Goal: Information Seeking & Learning: Learn about a topic

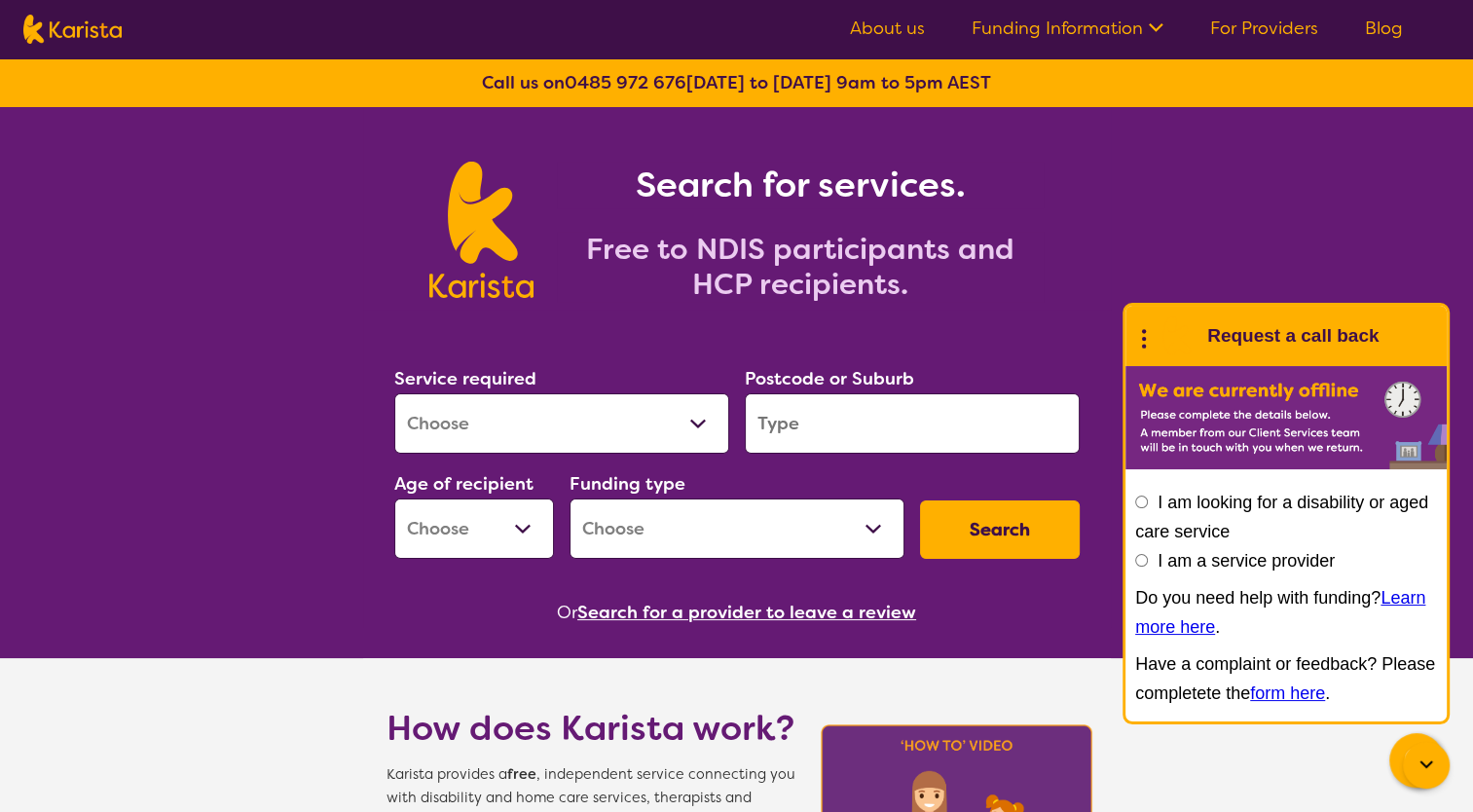
click at [1263, 560] on label "I am a service provider" at bounding box center [1246, 561] width 177 height 20
click at [1148, 560] on input "I am a service provider" at bounding box center [1141, 559] width 13 height 13
radio input "true"
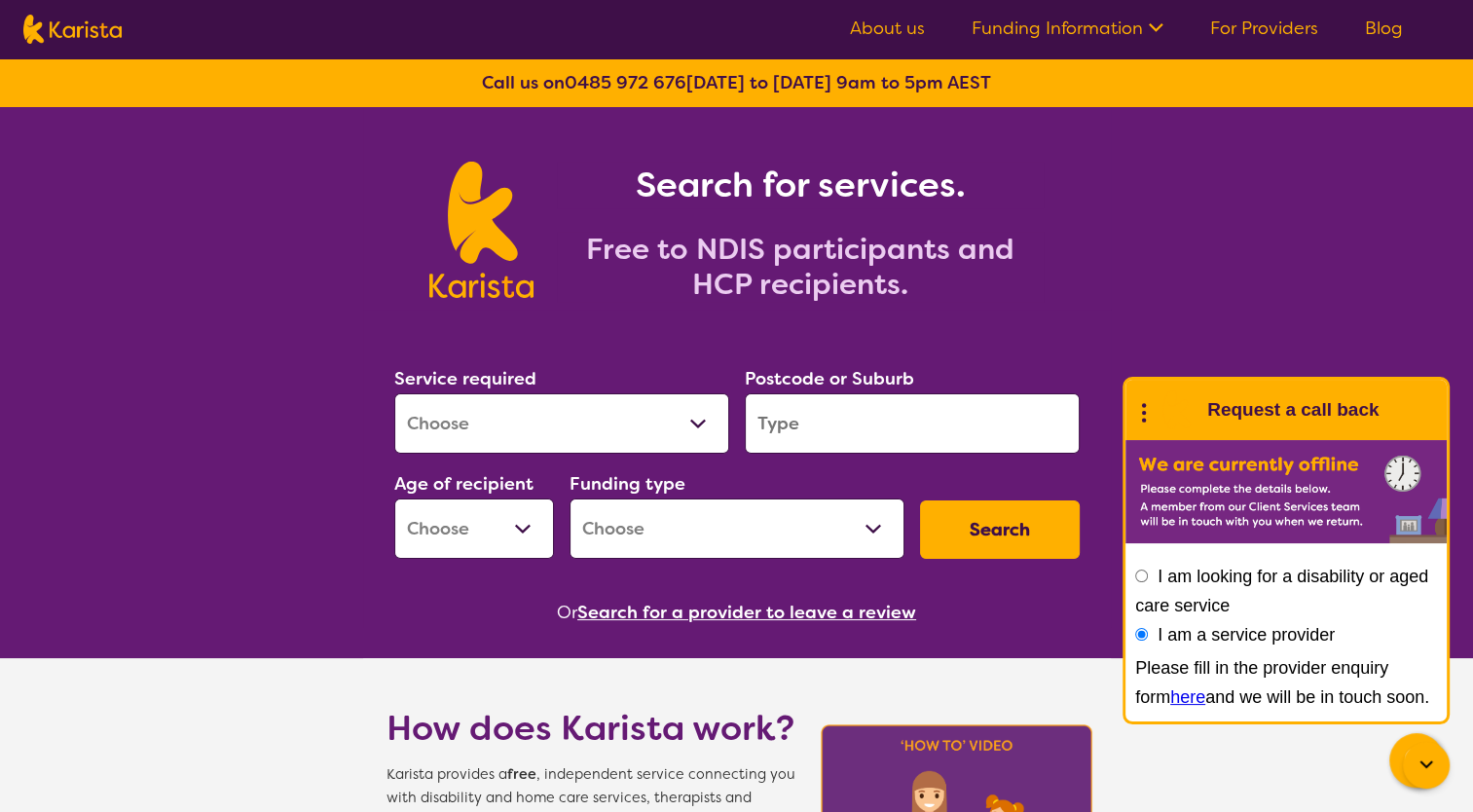
click at [1169, 700] on link "here" at bounding box center [1186, 697] width 35 height 20
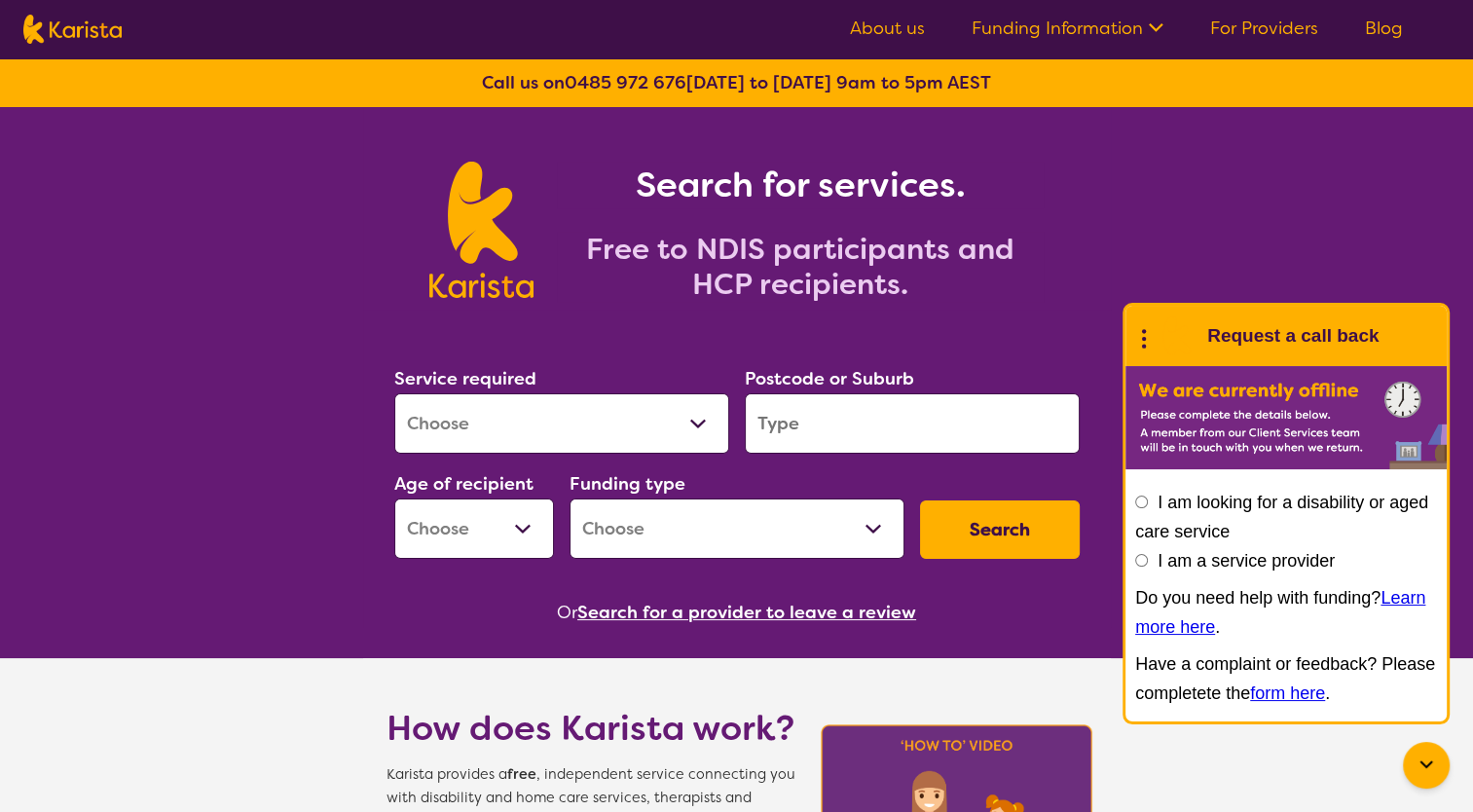
click at [1199, 558] on label "I am a service provider" at bounding box center [1246, 561] width 177 height 20
click at [1148, 558] on input "I am a service provider" at bounding box center [1141, 559] width 13 height 13
radio input "true"
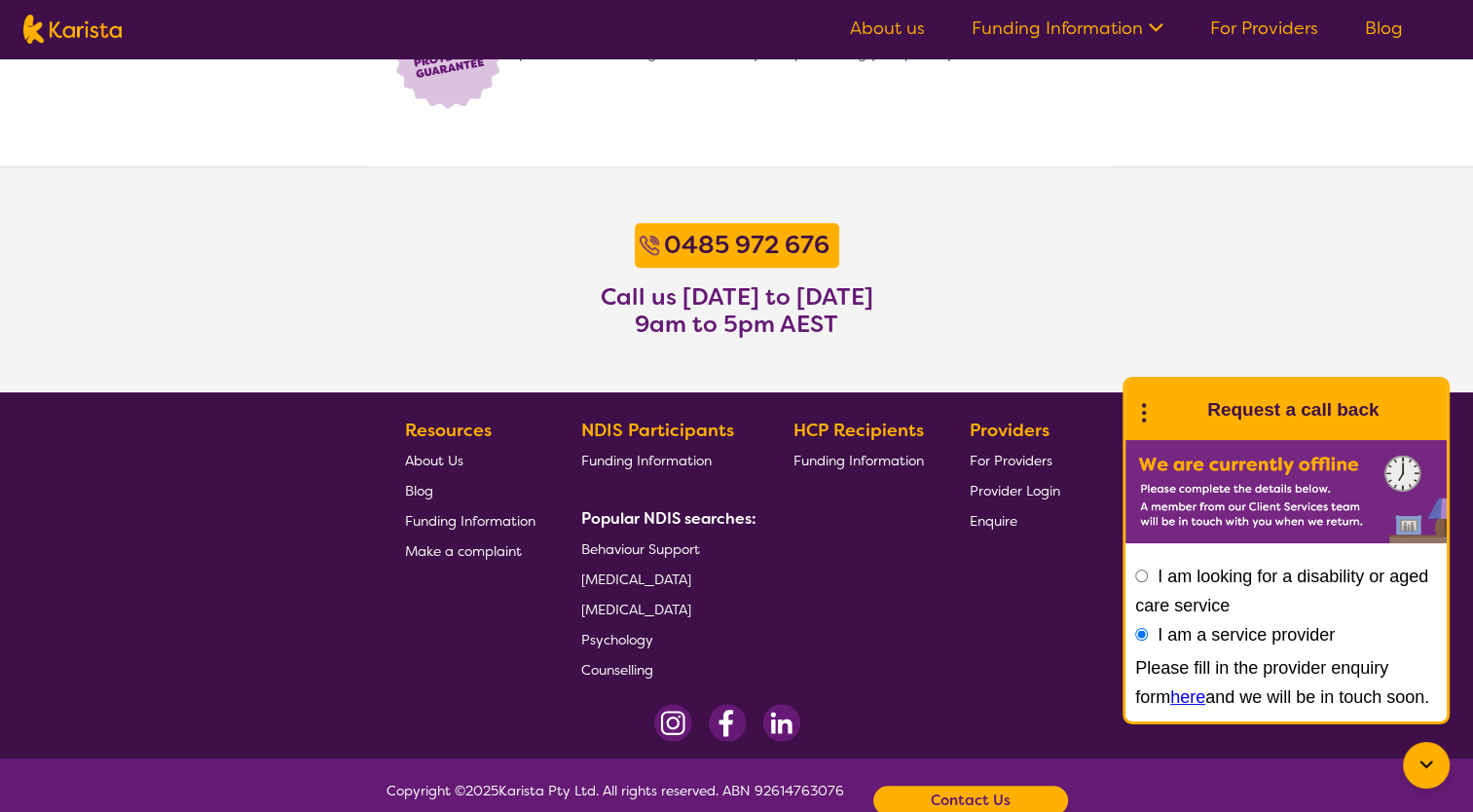
scroll to position [1512, 0]
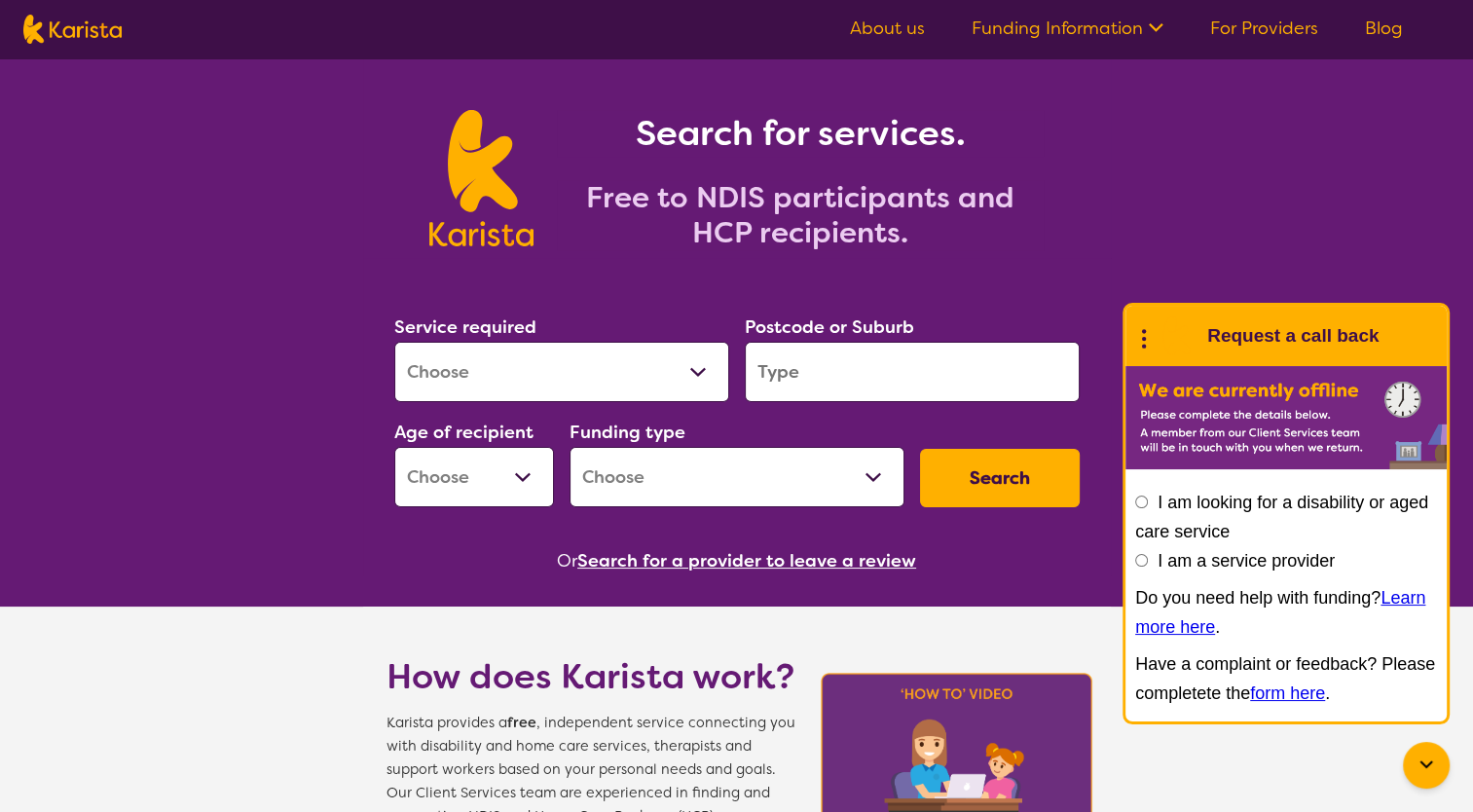
scroll to position [98, 0]
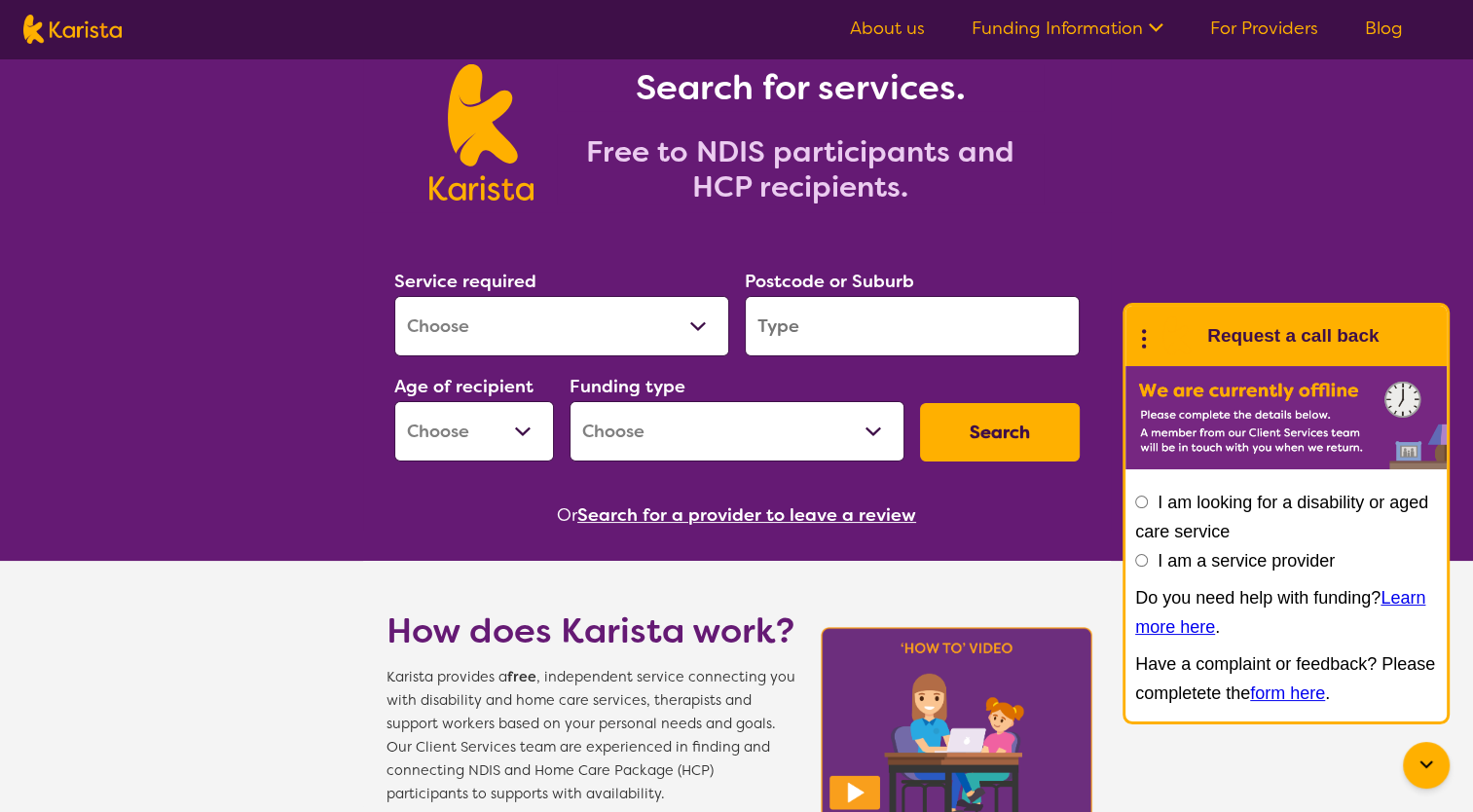
click at [627, 329] on select "Allied Health Assistant Assessment ([MEDICAL_DATA] or [MEDICAL_DATA]) Behaviour…" at bounding box center [561, 325] width 334 height 61
select select "Supported accommodation"
click at [394, 296] on select "Allied Health Assistant Assessment ([MEDICAL_DATA] or [MEDICAL_DATA]) Behaviour…" at bounding box center [561, 325] width 334 height 61
click at [842, 326] on input "search" at bounding box center [912, 325] width 334 height 61
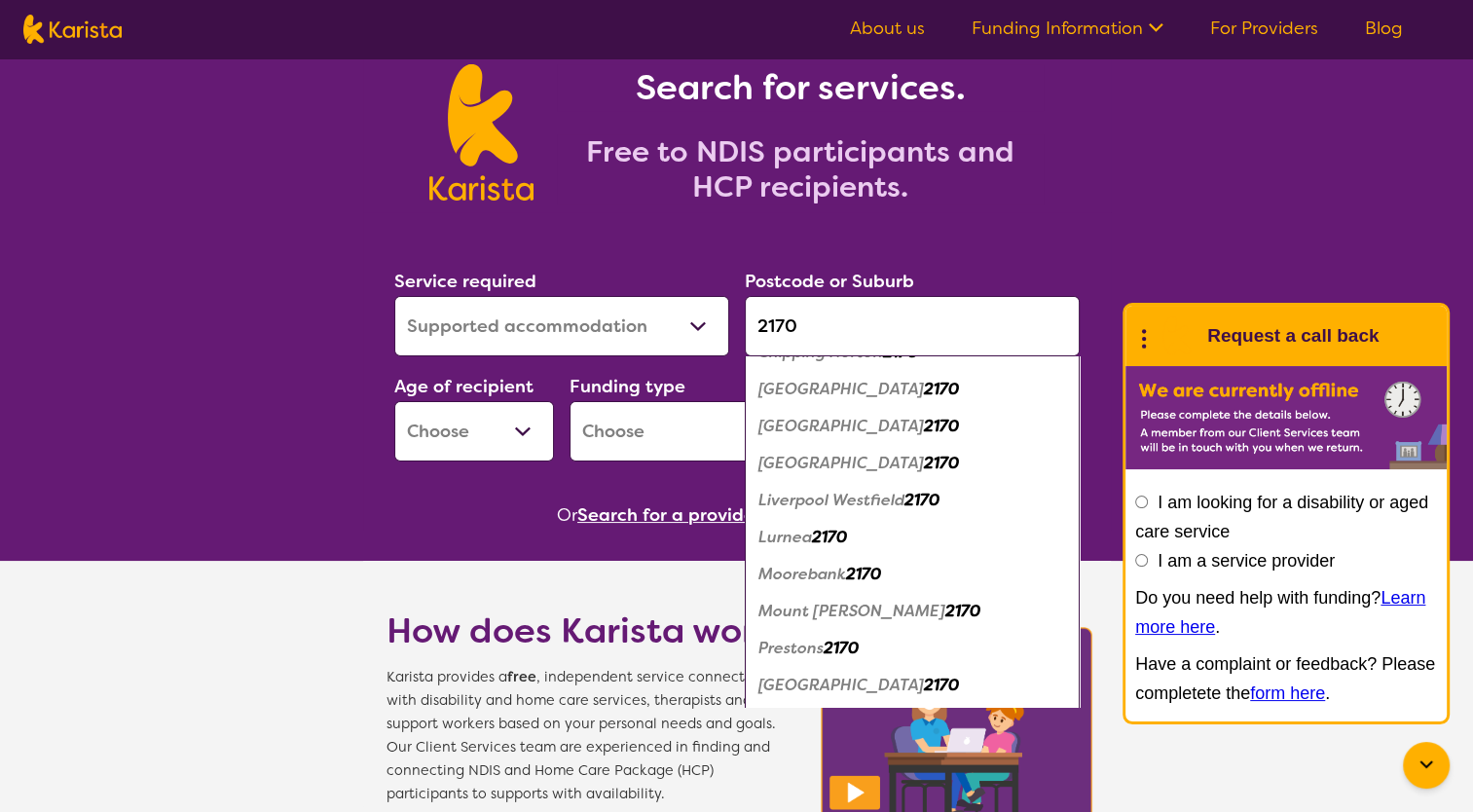
scroll to position [103, 0]
type input "2170"
click at [810, 652] on em "Prestons" at bounding box center [791, 647] width 66 height 21
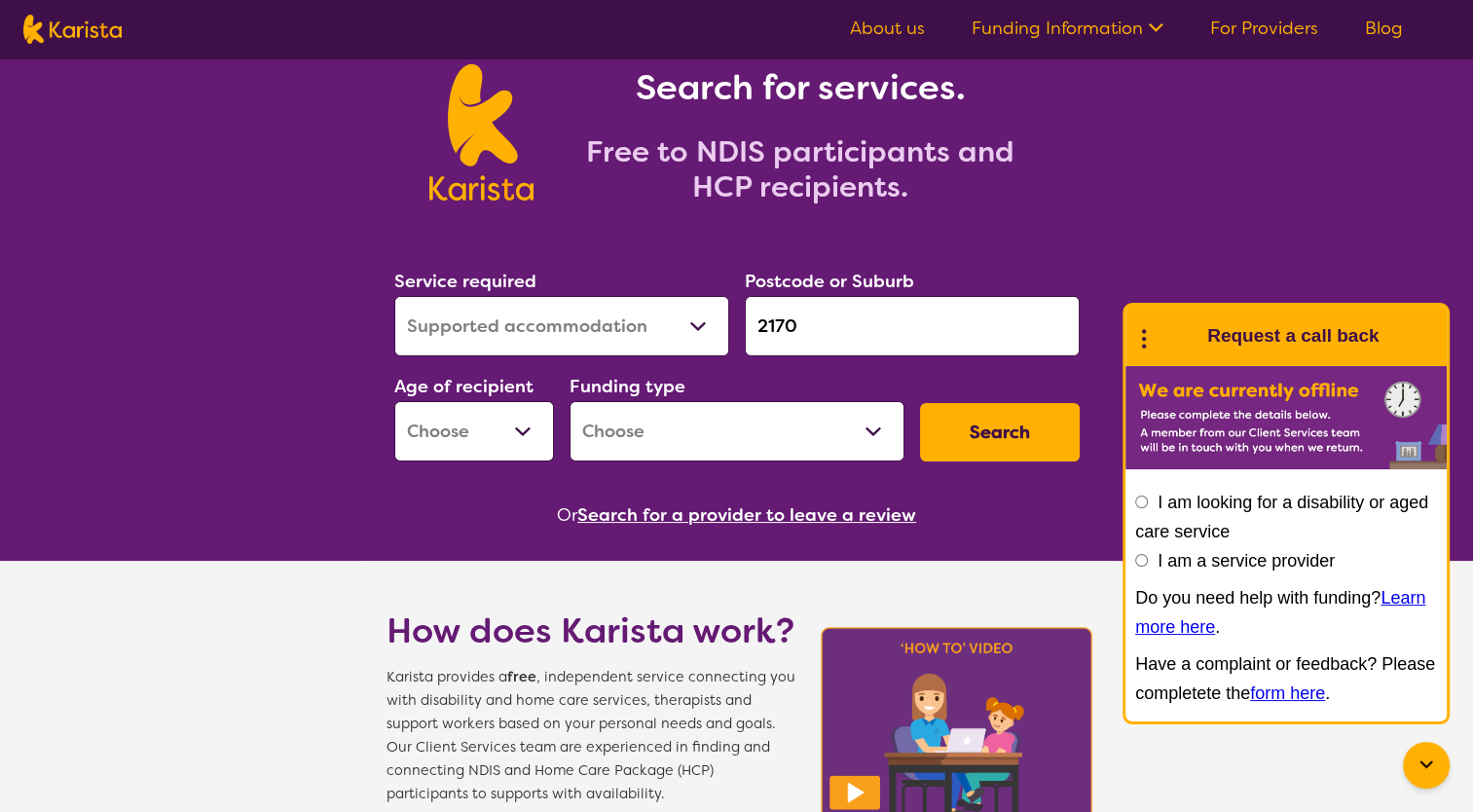
scroll to position [0, 0]
click at [489, 426] on select "Early Childhood - 0 to 9 Child - 10 to 11 Adolescent - 12 to 17 Adult - 18 to 6…" at bounding box center [474, 431] width 159 height 61
select select "AD"
click at [394, 401] on select "Early Childhood - 0 to 9 Child - 10 to 11 Adolescent - 12 to 17 Adult - 18 to 6…" at bounding box center [474, 431] width 159 height 61
click at [697, 426] on select "Home Care Package (HCP) National Disability Insurance Scheme (NDIS) I don't know" at bounding box center [736, 431] width 334 height 61
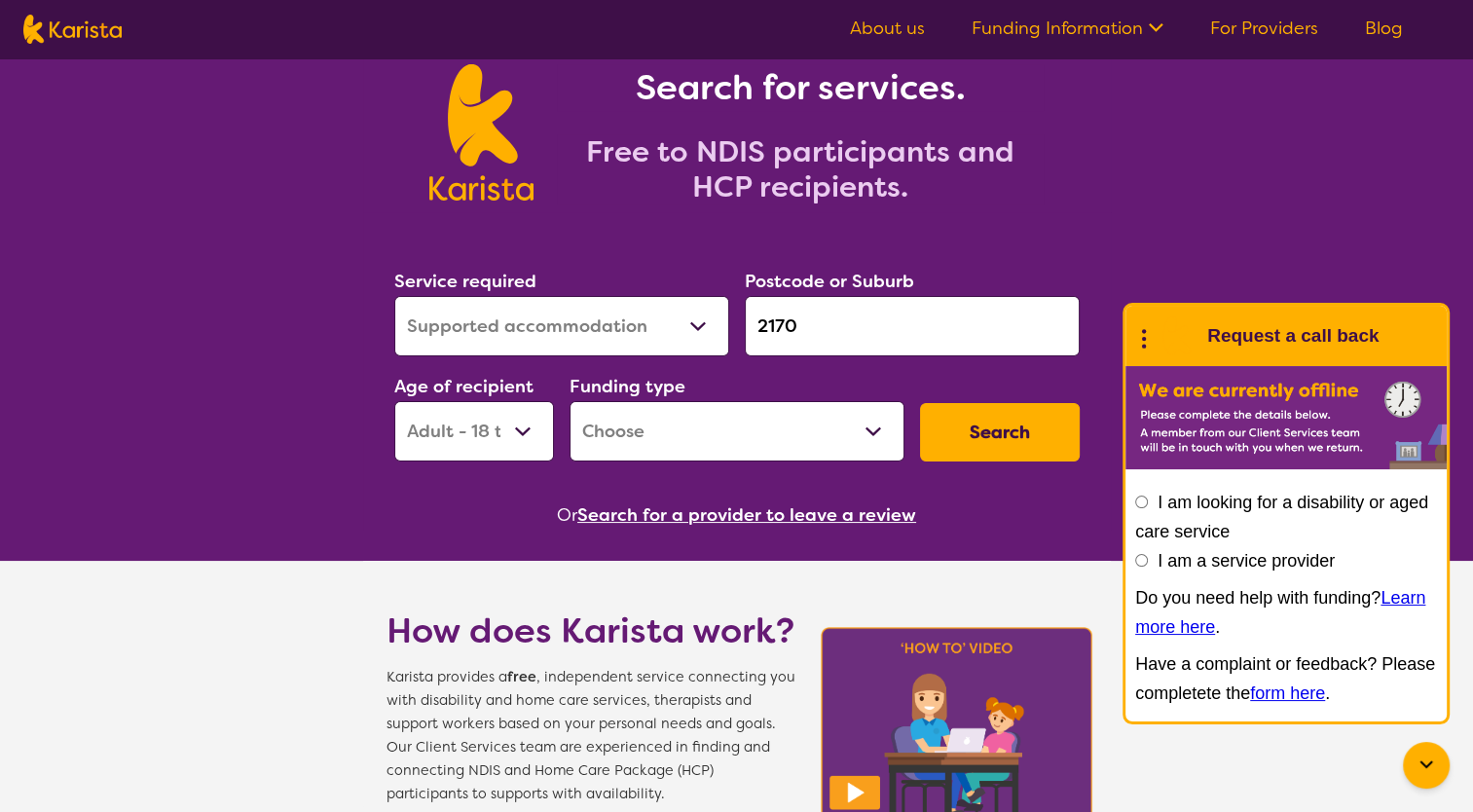
select select "NDIS"
click at [569, 401] on select "Home Care Package (HCP) National Disability Insurance Scheme (NDIS) I don't know" at bounding box center [736, 431] width 334 height 61
click at [1018, 430] on button "Search" at bounding box center [999, 432] width 159 height 59
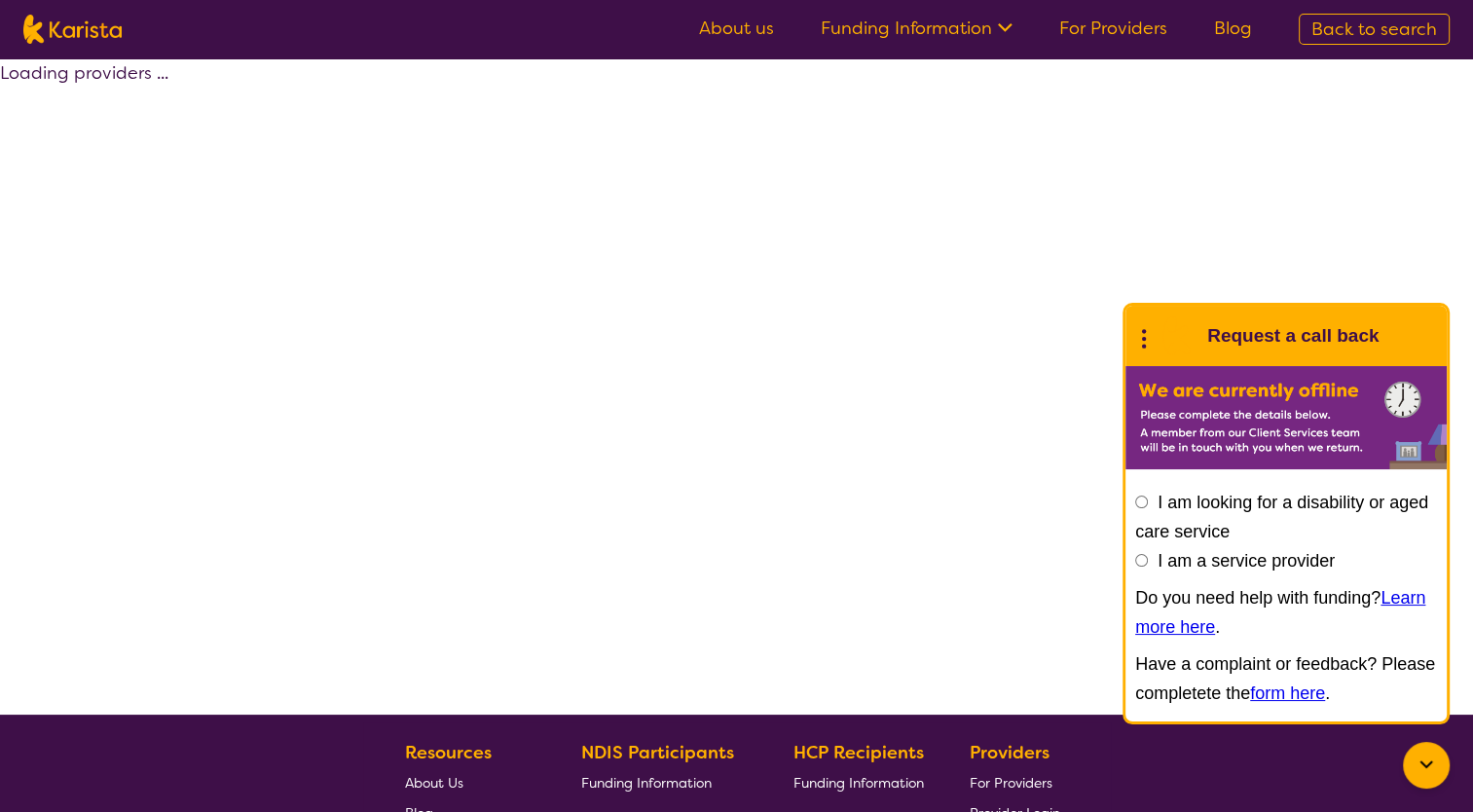
select select "by_score"
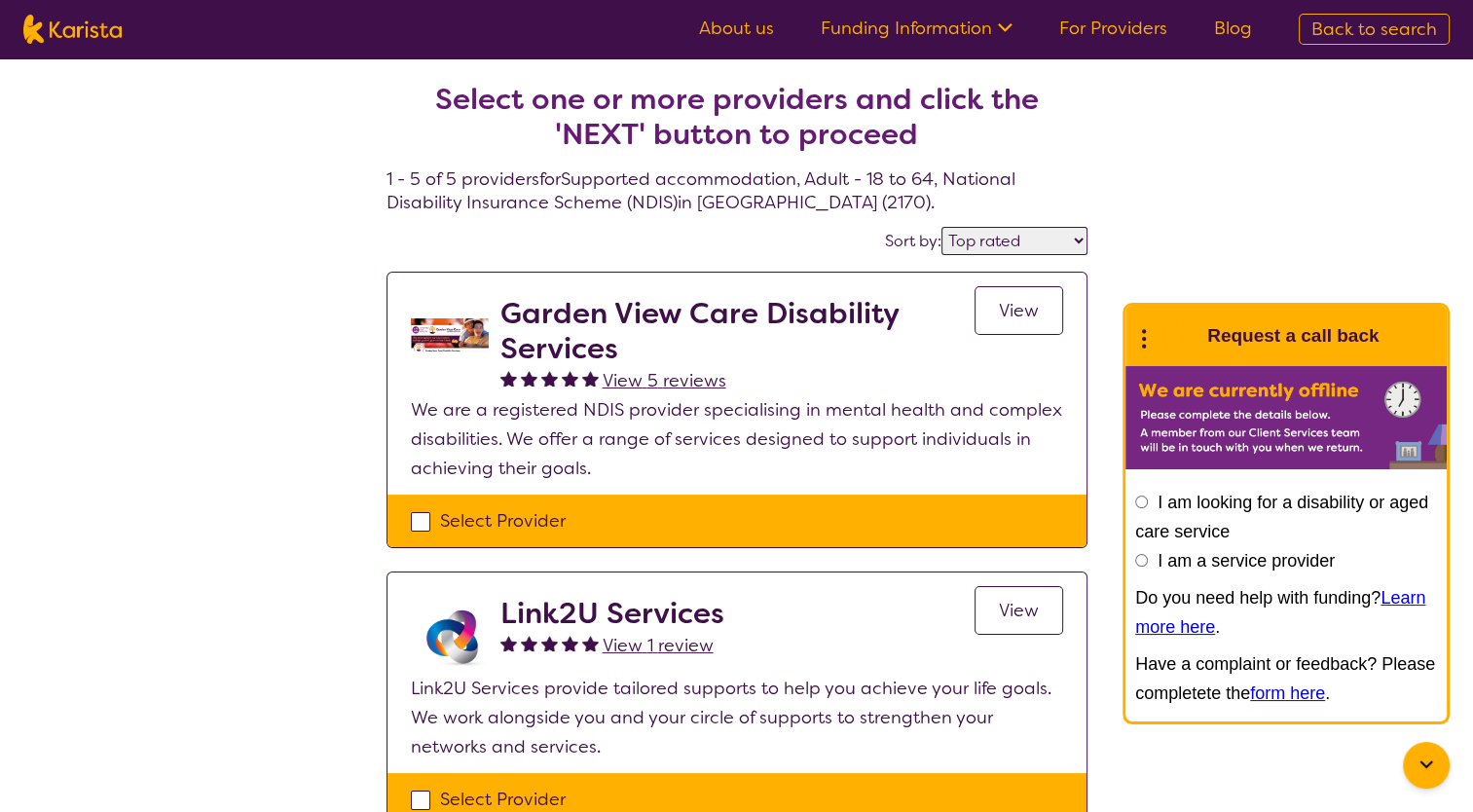
select select "Supported accommodation"
select select "AD"
select select "NDIS"
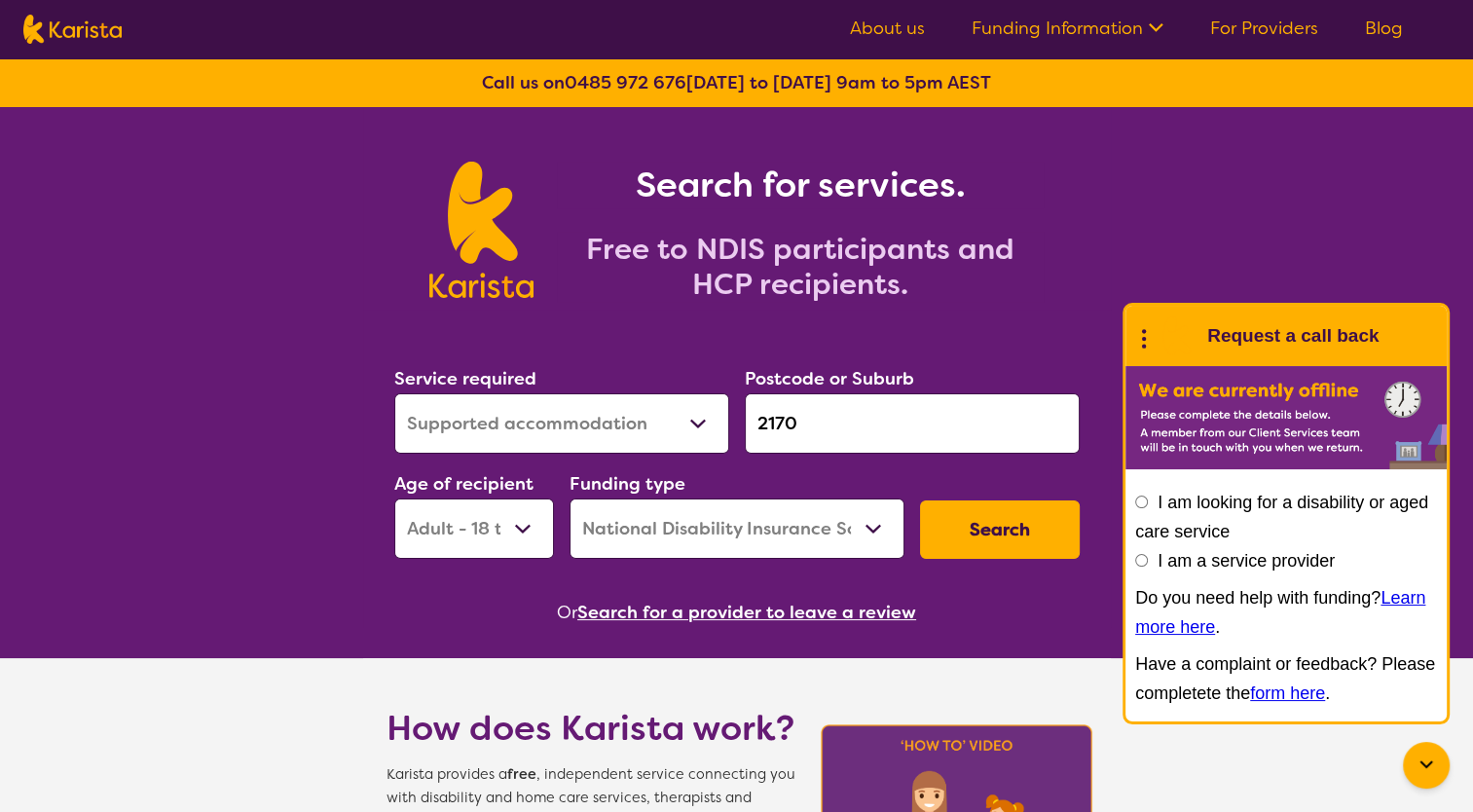
drag, startPoint x: 805, startPoint y: 436, endPoint x: 726, endPoint y: 417, distance: 81.3
click at [728, 419] on div "Service required Allied Health Assistant Assessment (ADHD or Autism) Behaviour …" at bounding box center [736, 461] width 701 height 210
type input "2"
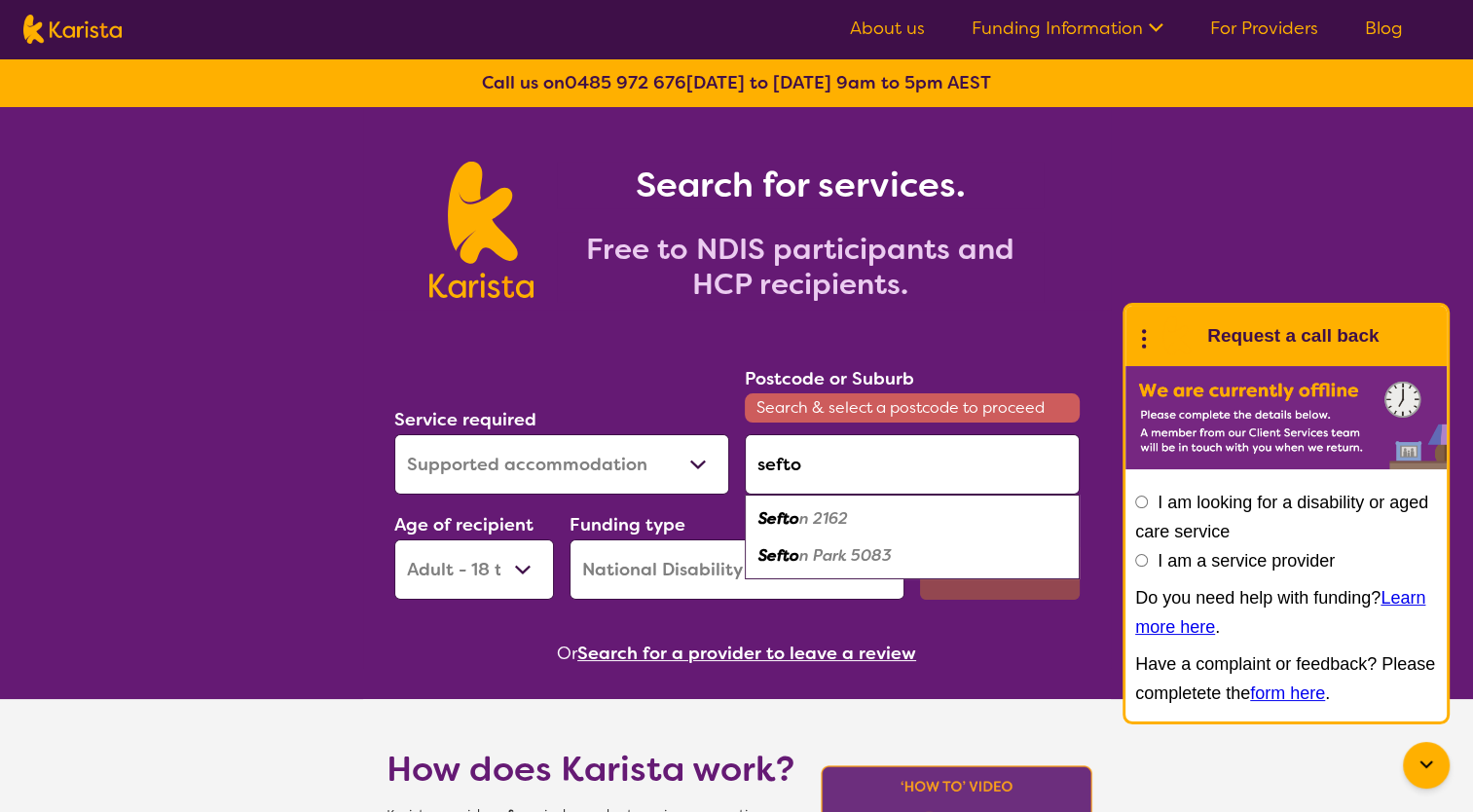
click at [837, 515] on em "n 2162" at bounding box center [823, 517] width 49 height 21
type input "2162"
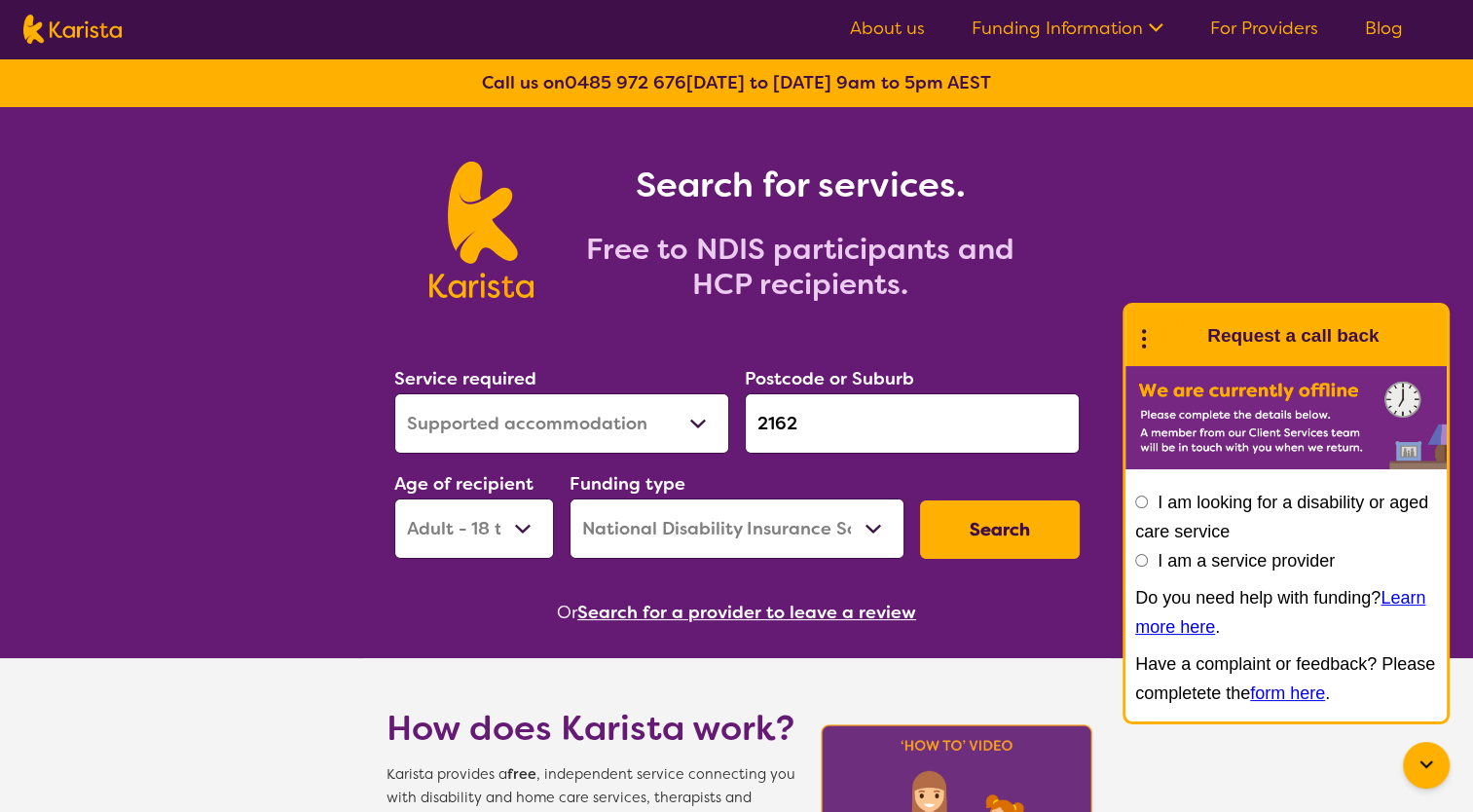
click at [969, 535] on button "Search" at bounding box center [999, 529] width 159 height 59
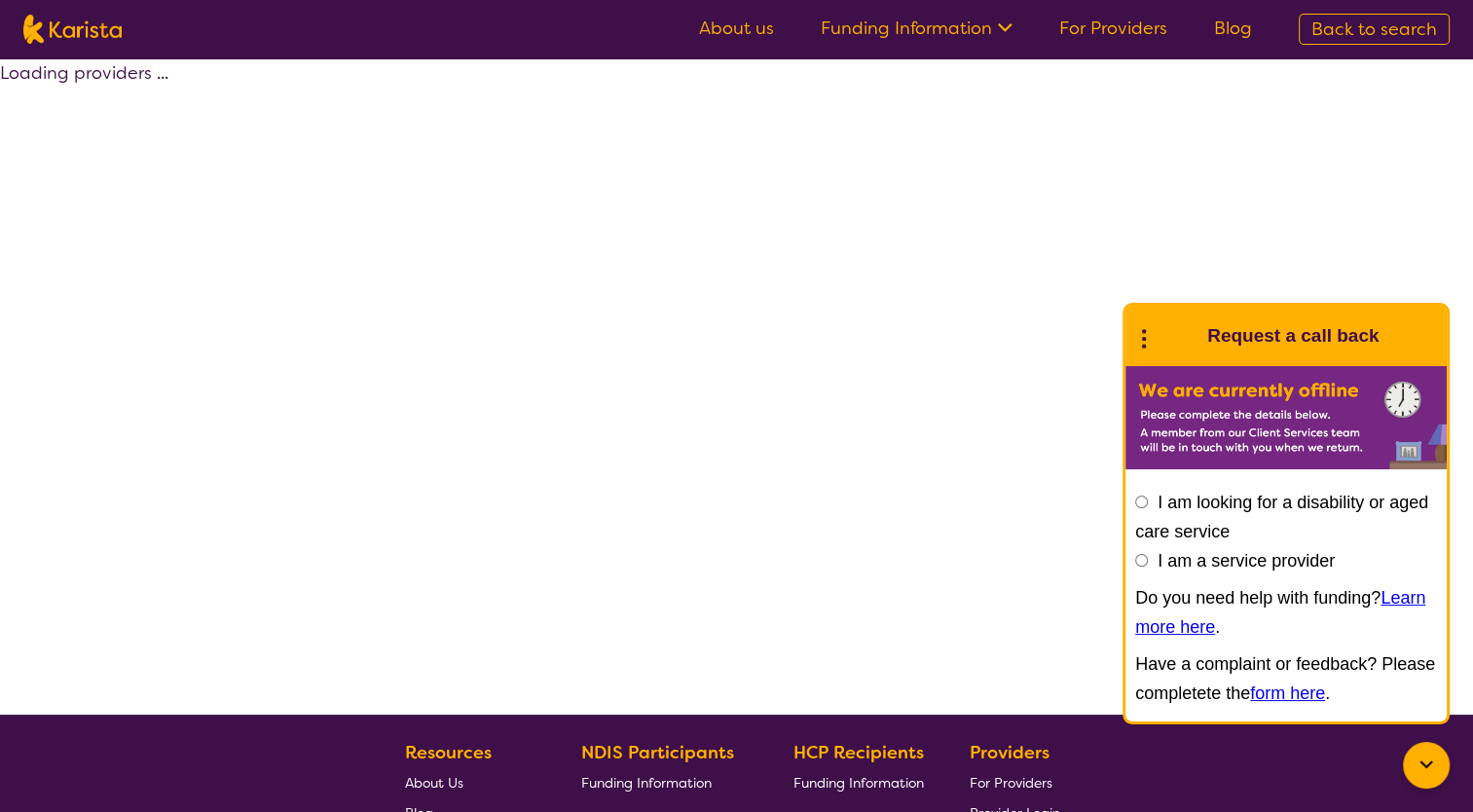
select select "by_score"
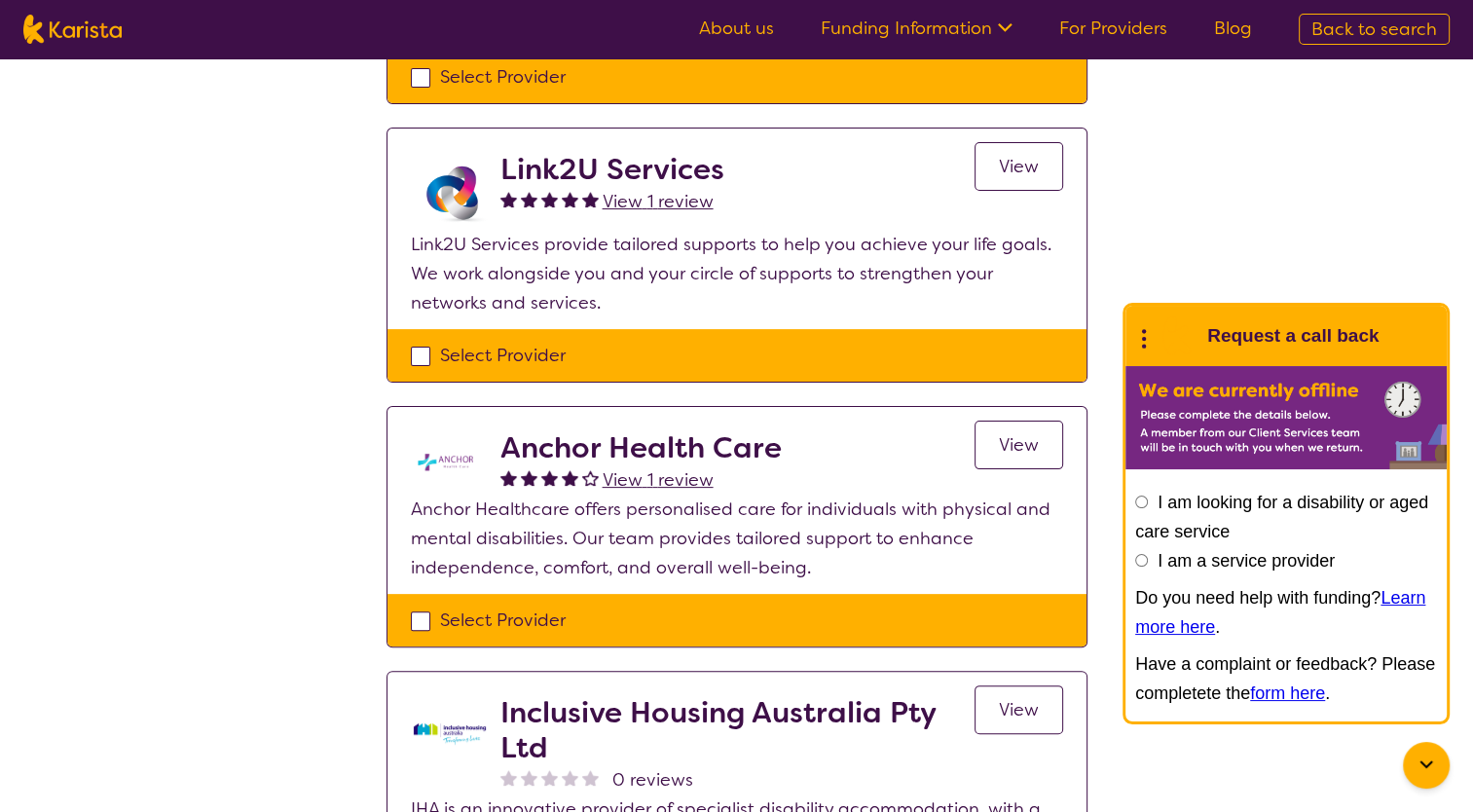
scroll to position [389, 0]
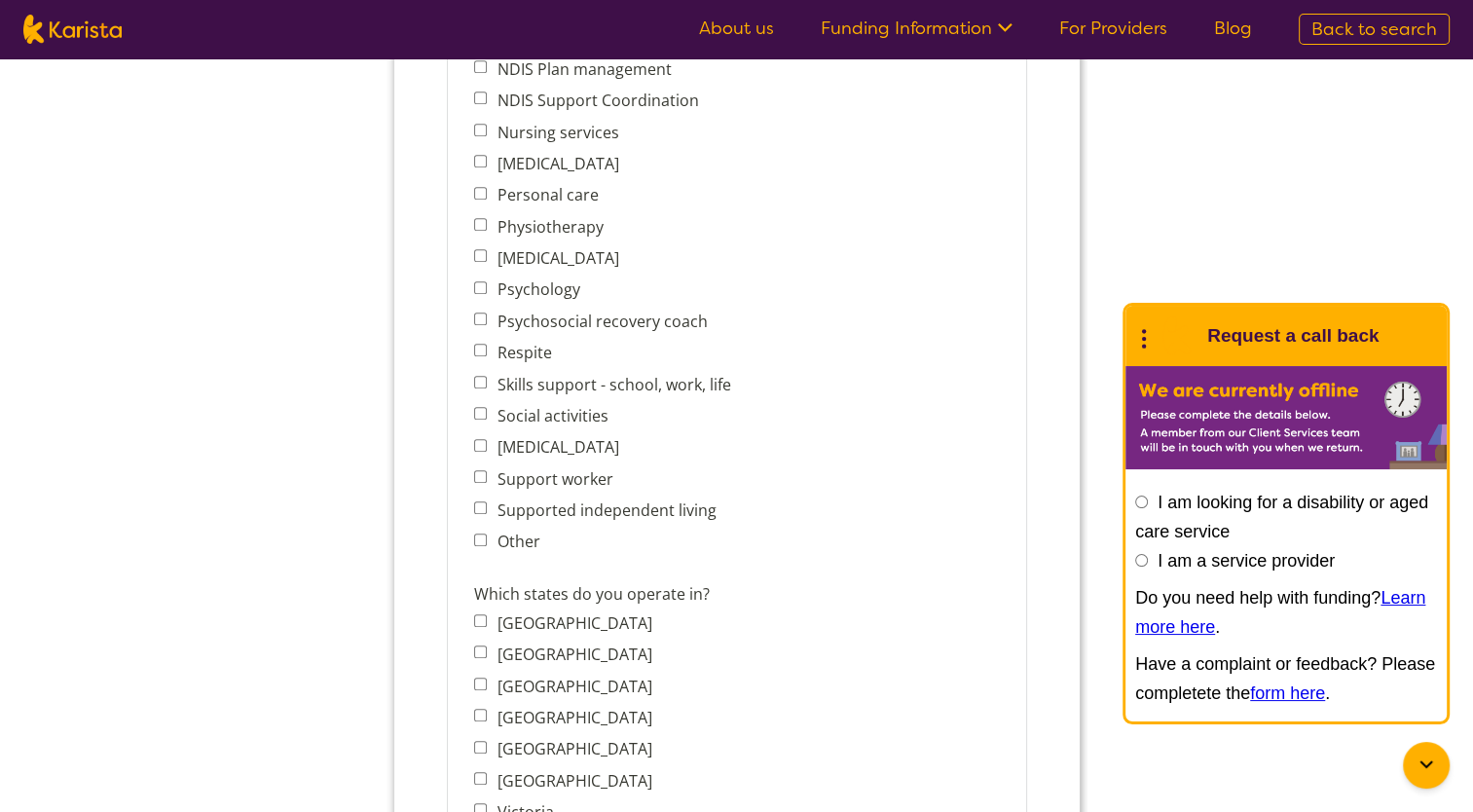
scroll to position [1071, 0]
